Goal: Task Accomplishment & Management: Use online tool/utility

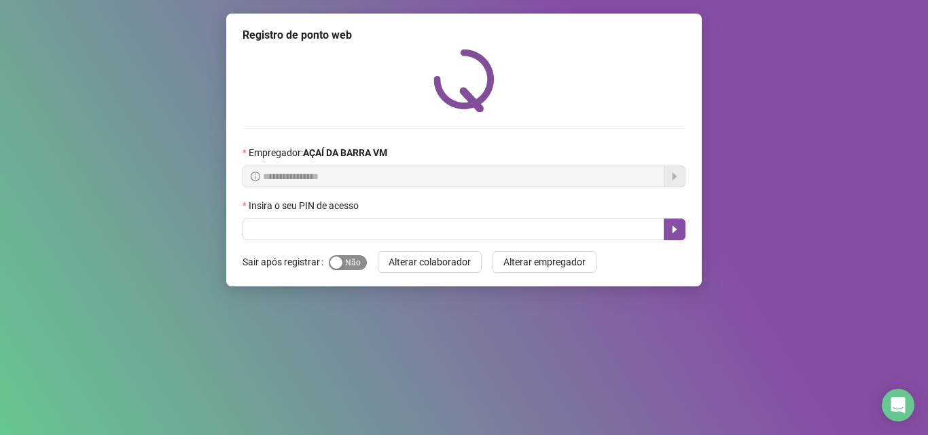
click at [352, 266] on span "Sim Não" at bounding box center [348, 262] width 38 height 15
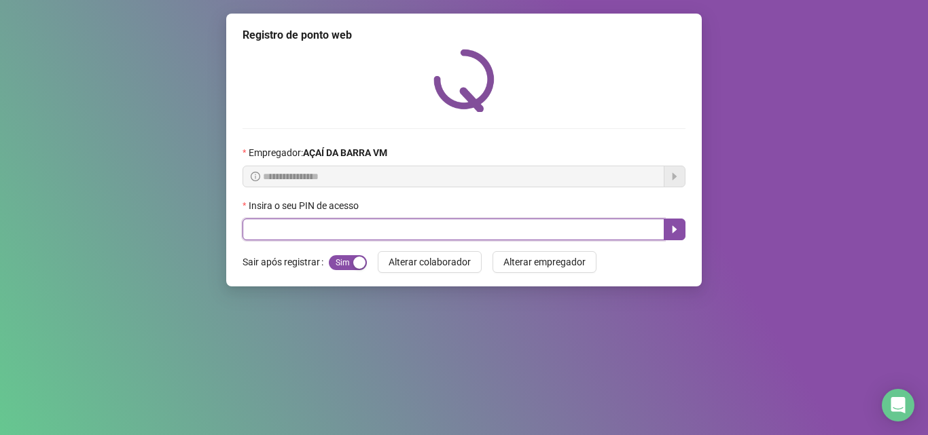
click at [349, 228] on input "text" at bounding box center [453, 230] width 422 height 22
type input "*****"
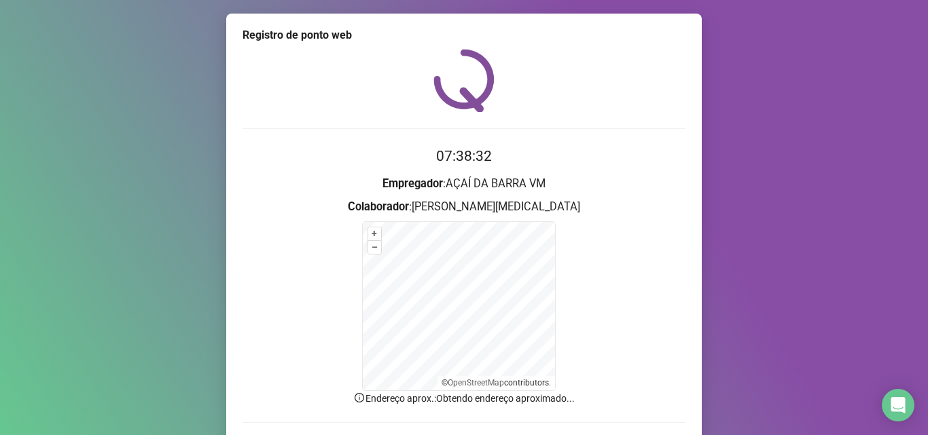
scroll to position [91, 0]
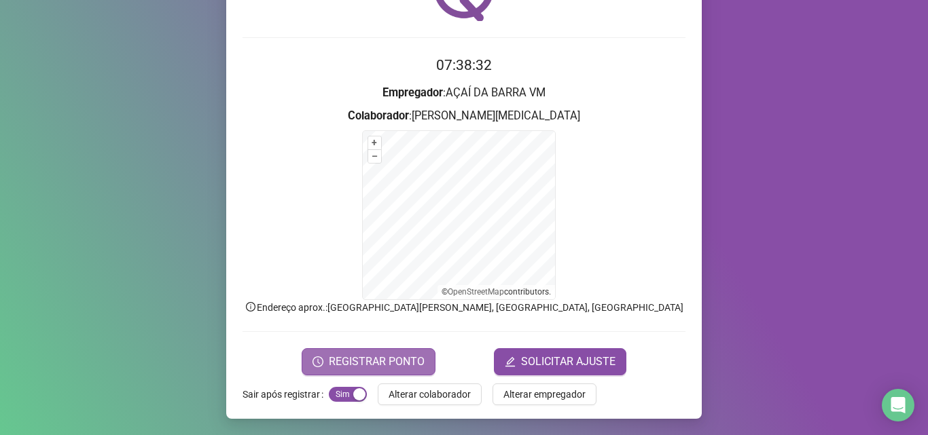
click at [324, 348] on button "REGISTRAR PONTO" at bounding box center [369, 361] width 134 height 27
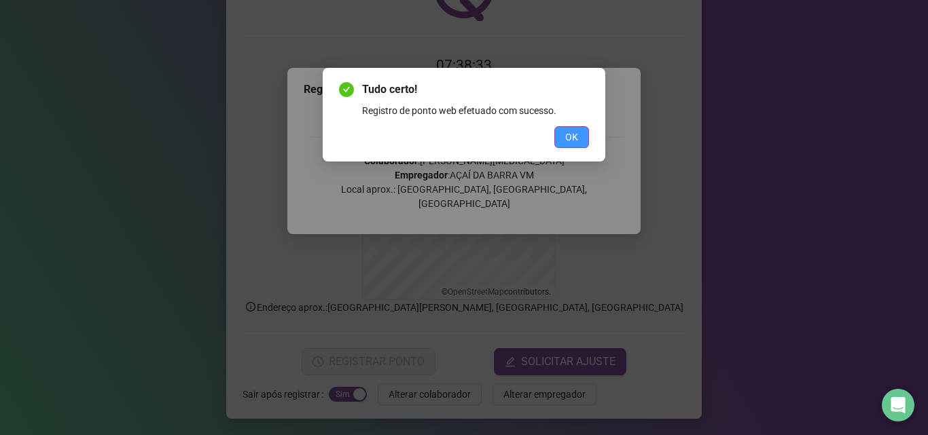
click at [581, 130] on button "OK" at bounding box center [571, 137] width 35 height 22
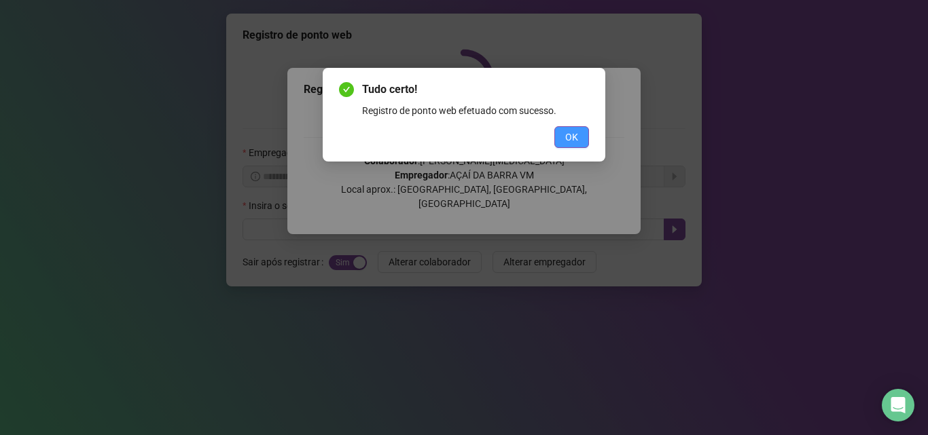
scroll to position [0, 0]
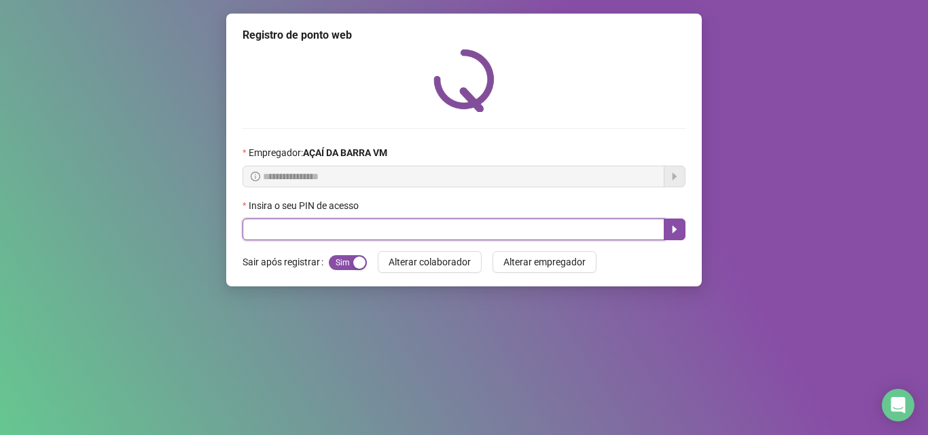
drag, startPoint x: 293, startPoint y: 219, endPoint x: 282, endPoint y: 221, distance: 11.6
click at [289, 219] on input "text" at bounding box center [453, 230] width 422 height 22
type input "*****"
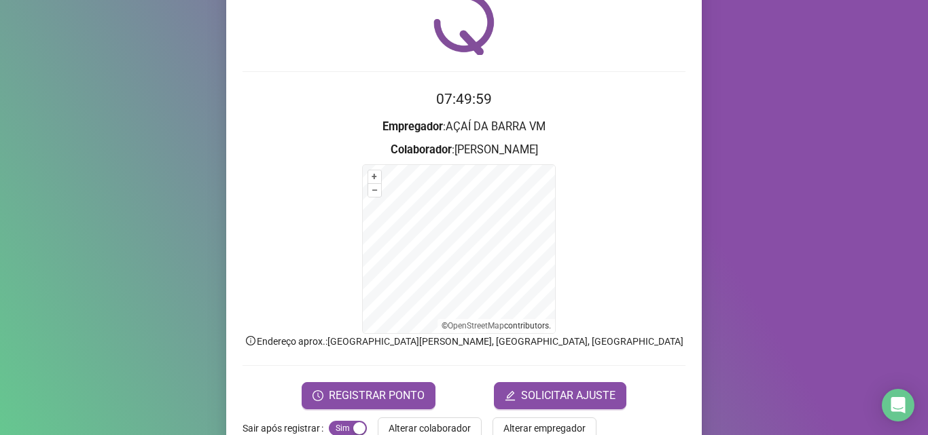
scroll to position [91, 0]
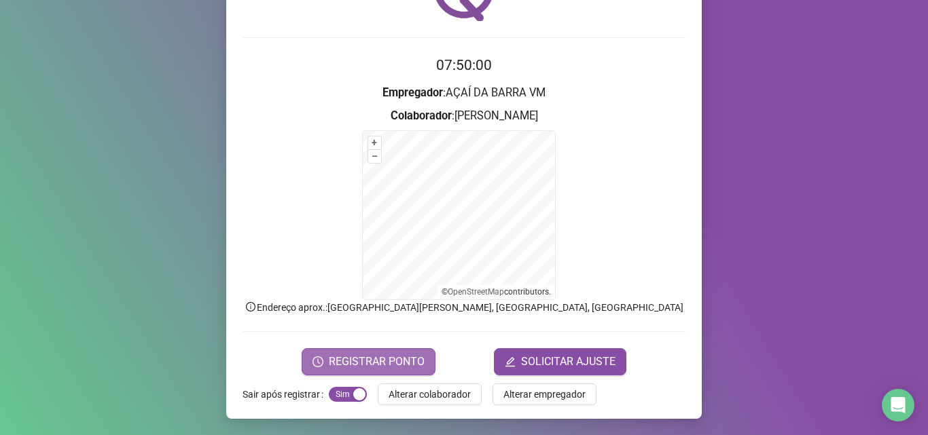
click at [337, 363] on span "REGISTRAR PONTO" at bounding box center [377, 362] width 96 height 16
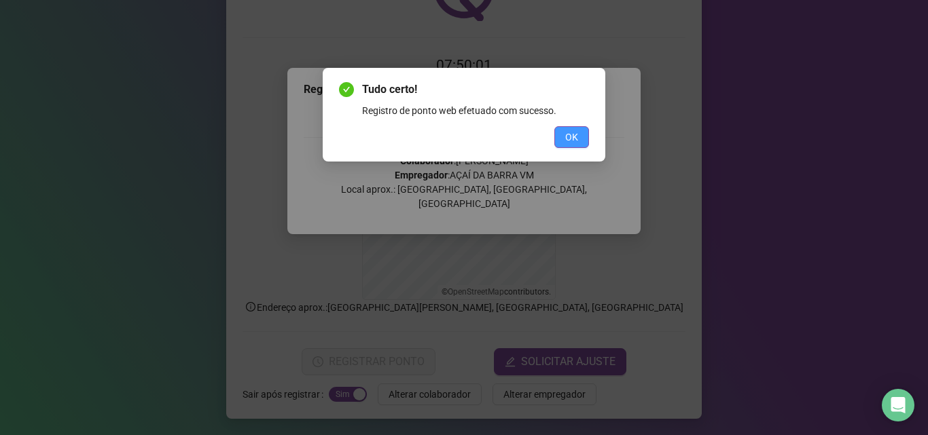
click at [570, 130] on span "OK" at bounding box center [571, 137] width 13 height 15
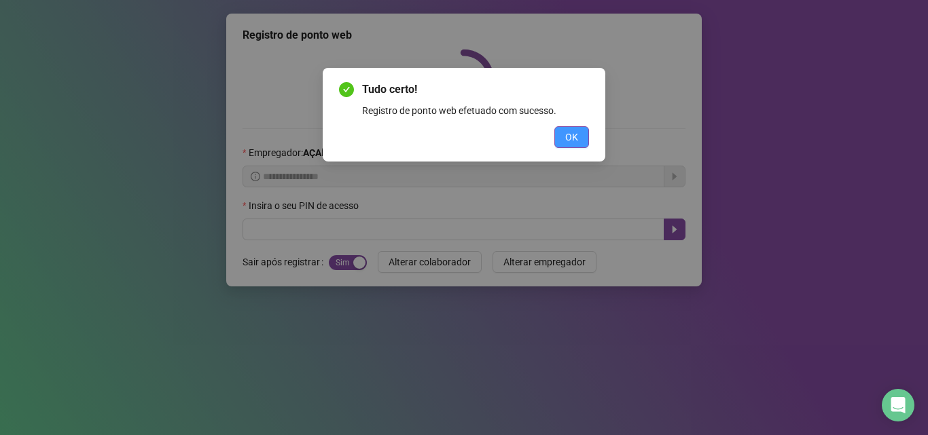
scroll to position [0, 0]
